Goal: Communication & Community: Answer question/provide support

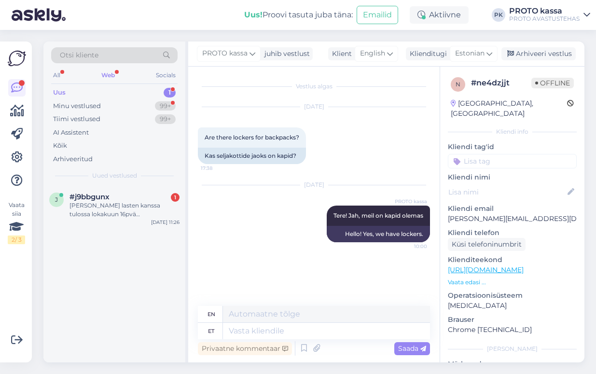
click at [60, 88] on div "Uus" at bounding box center [59, 93] width 13 height 10
click at [109, 71] on div "Web" at bounding box center [107, 75] width 17 height 13
click at [108, 197] on span "#j9bbgunx" at bounding box center [90, 197] width 40 height 9
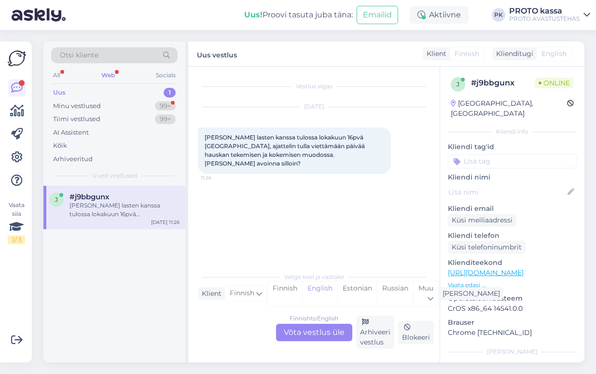
click at [325, 330] on div "Finnish to English Võta vestlus üle" at bounding box center [314, 332] width 76 height 17
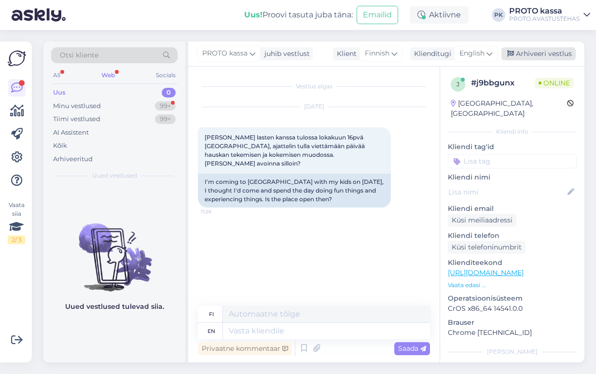
click at [522, 52] on div "Arhiveeri vestlus" at bounding box center [539, 53] width 74 height 13
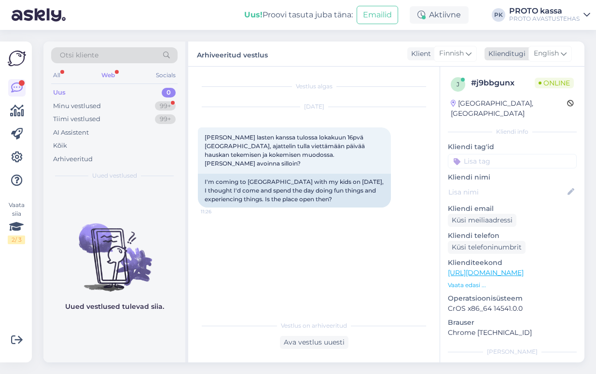
click at [558, 49] on span "English" at bounding box center [546, 53] width 25 height 11
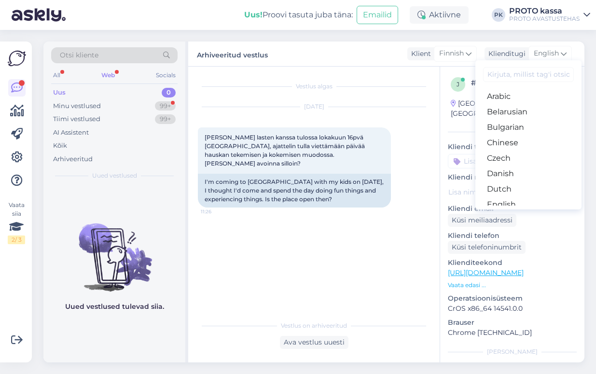
click at [259, 44] on div "Arhiveeritud vestlus Klient Finnish Klienditugi English Arabic Belarusian Bulga…" at bounding box center [386, 54] width 396 height 25
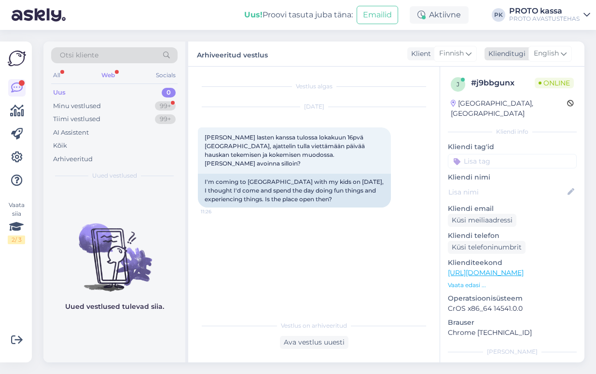
click at [555, 51] on span "English" at bounding box center [546, 53] width 25 height 11
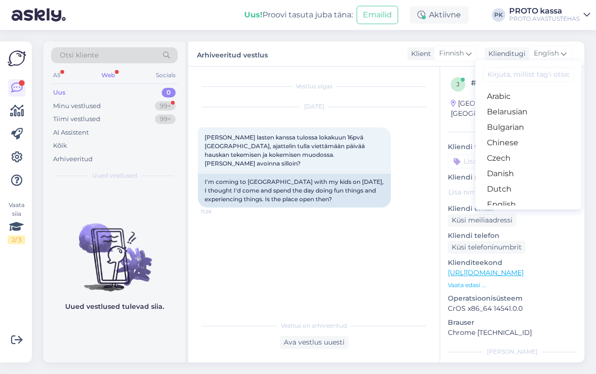
click at [508, 212] on link "Estonian" at bounding box center [529, 219] width 106 height 15
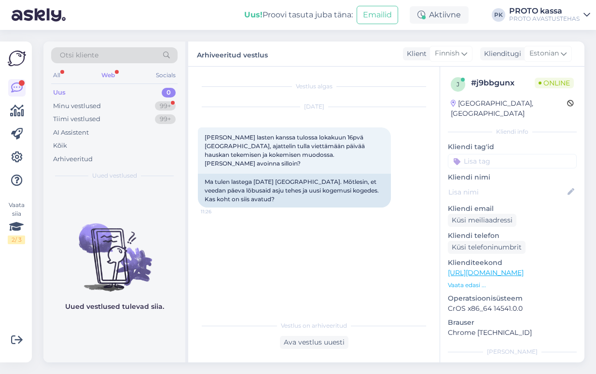
click at [355, 271] on div "Vestlus algas [DATE] [PERSON_NAME] lasten kanssa tulossa lokakuun 16pvä [GEOGRA…" at bounding box center [318, 191] width 241 height 231
click at [320, 343] on div "Ava vestlus uuesti" at bounding box center [314, 342] width 69 height 13
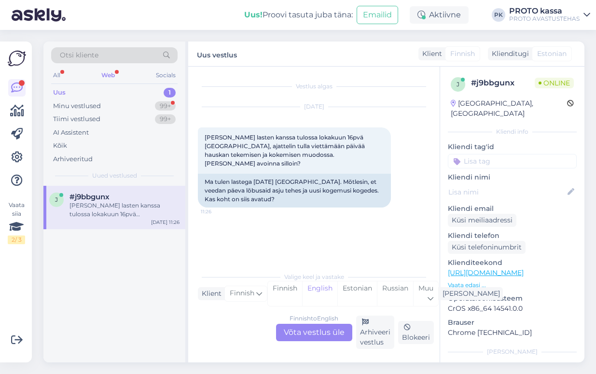
click at [322, 329] on div "Finnish to English Võta vestlus üle" at bounding box center [314, 332] width 76 height 17
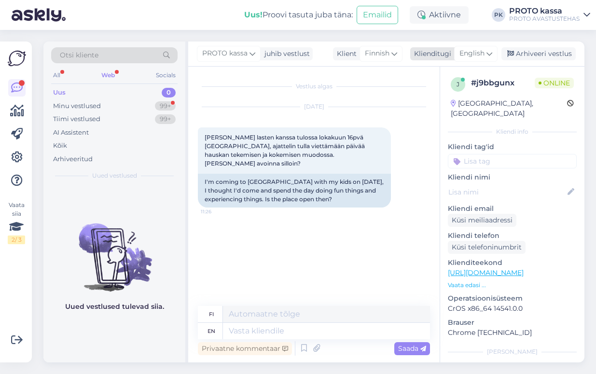
click at [495, 49] on div "English" at bounding box center [475, 53] width 43 height 15
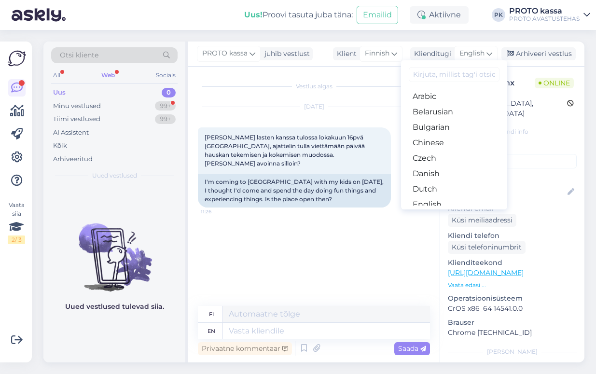
click at [453, 212] on link "Estonian" at bounding box center [454, 219] width 106 height 15
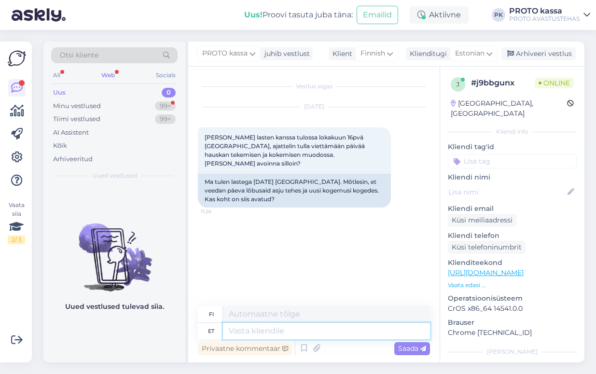
click at [251, 329] on textarea at bounding box center [326, 331] width 207 height 16
type textarea "Tere!"
type textarea "Hei!"
type textarea "Tere! [DATE] o"
type textarea "Hei! [DATE]"
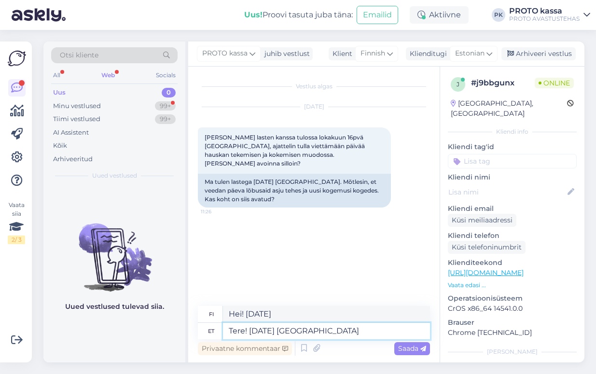
type textarea "Tere! [DATE] [GEOGRAPHIC_DATA] a"
type textarea "Hei! On [DATE] ."
type textarea "Tere! [DATE] [GEOGRAPHIC_DATA] avatud"
type textarea "Hei! Olemme avoinna [DATE]"
click at [249, 329] on textarea "Tere! [DATE] [GEOGRAPHIC_DATA] avatud" at bounding box center [326, 331] width 207 height 16
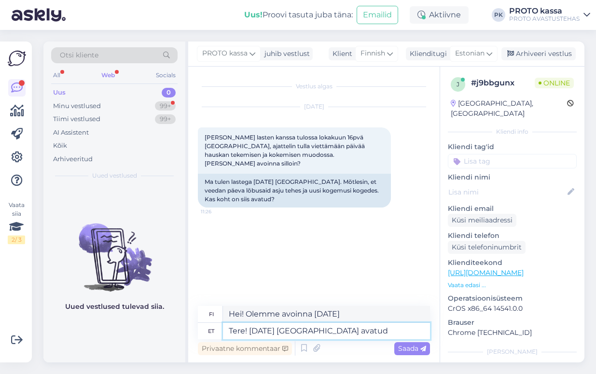
click at [256, 331] on textarea "Tere! [DATE] [GEOGRAPHIC_DATA] avatud" at bounding box center [326, 331] width 207 height 16
click at [250, 330] on textarea "Tere! [DATE] [GEOGRAPHIC_DATA] avatud" at bounding box center [326, 331] width 207 height 16
drag, startPoint x: 247, startPoint y: 328, endPoint x: 352, endPoint y: 326, distance: 104.8
click at [352, 326] on textarea "Tere! [DATE] [GEOGRAPHIC_DATA] avatud" at bounding box center [326, 331] width 207 height 16
type textarea "Tere!"
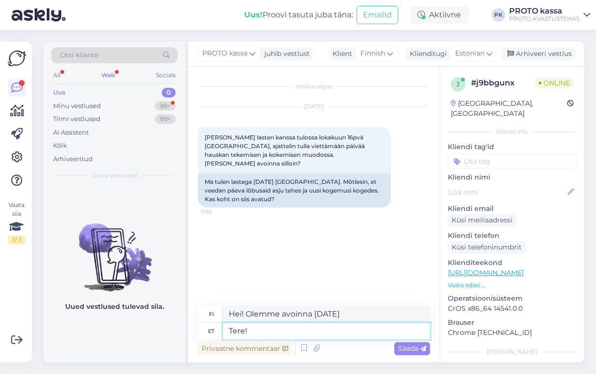
type textarea "Hei!"
type textarea "Tere! Jah, 1"
type textarea "Hei! [GEOGRAPHIC_DATA],"
type textarea "Tere!"
type textarea "Hei!"
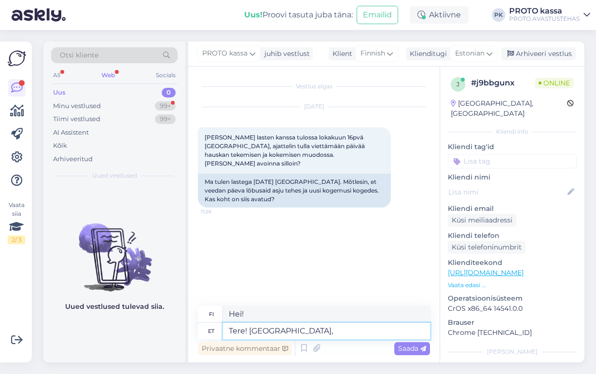
type textarea "Tere! [GEOGRAPHIC_DATA],"
type textarea "Hei! [GEOGRAPHIC_DATA],"
type textarea "Tere! Jah, oleme s"
type textarea "Hei! Kyllä, olemme"
type textarea "Tere! Jah, oleme siis av"
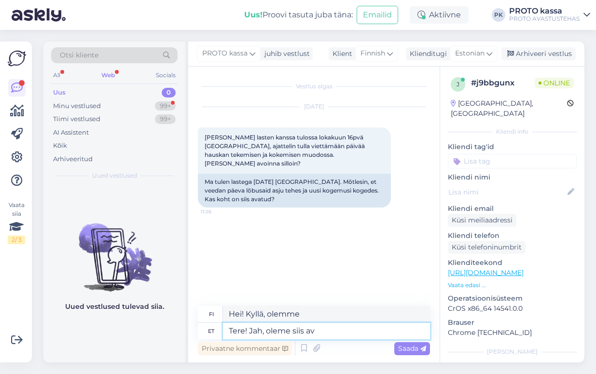
type textarea "Hei! Kyllä, olemme."
type textarea "Tere! Jah, oleme siis avatud"
type textarea "Hei! Kyllä, olemme silloin auki."
type textarea "Tere! Jah, oleme siis avatud"
click at [399, 348] on span "Saada" at bounding box center [412, 348] width 28 height 9
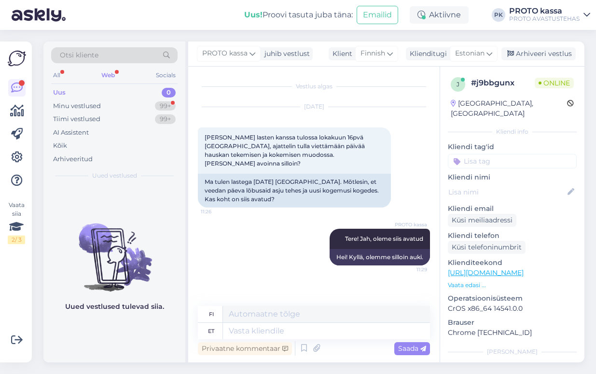
drag, startPoint x: 317, startPoint y: 148, endPoint x: 335, endPoint y: 123, distance: 30.1
click at [317, 148] on span "[PERSON_NAME] lasten kanssa tulossa lokakuun 16pvä [GEOGRAPHIC_DATA], ajattelin…" at bounding box center [286, 150] width 162 height 33
